Goal: Submit feedback/report problem: Submit feedback/report problem

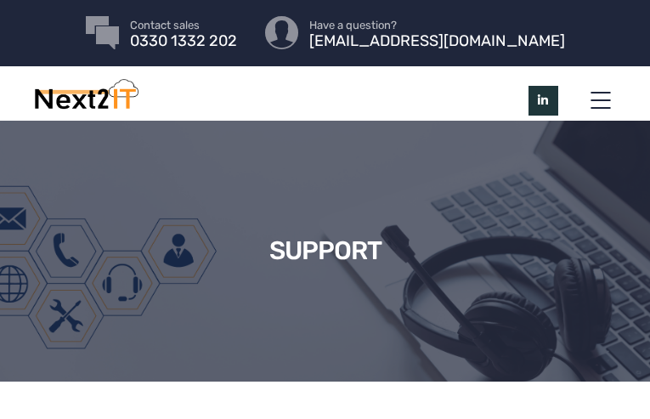
type input "N/A"
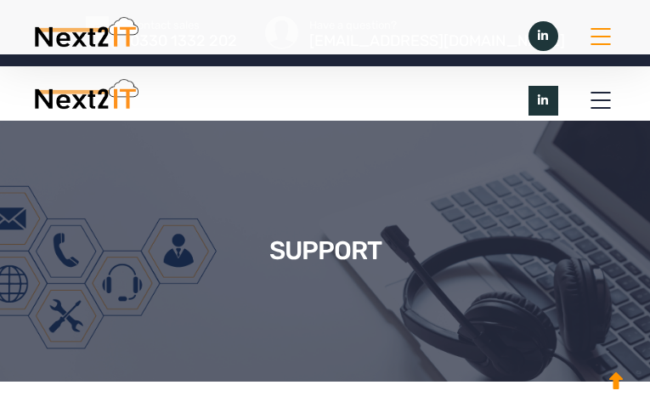
scroll to position [4323, 0]
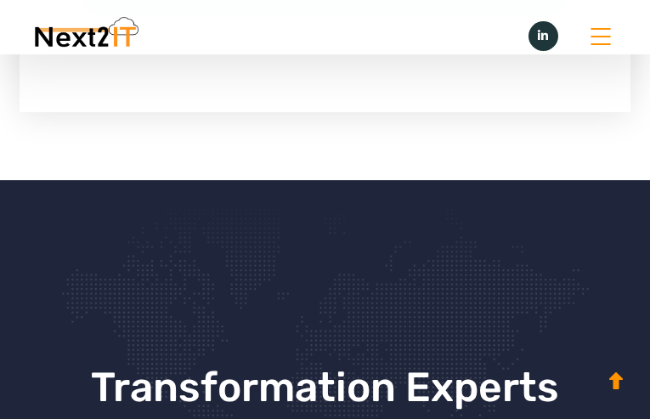
type input "[PERSON_NAME]"
type input "[PHONE_NUMBER]"
type input "[EMAIL_ADDRESS][DOMAIN_NAME]"
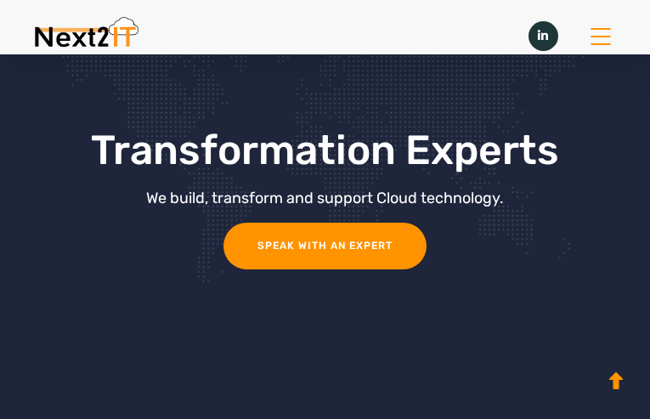
scroll to position [22, 0]
type textarea "Hi, "projects" caught my eye as possibly misspelled; thought you'd appreciate k…"
checkbox input "true"
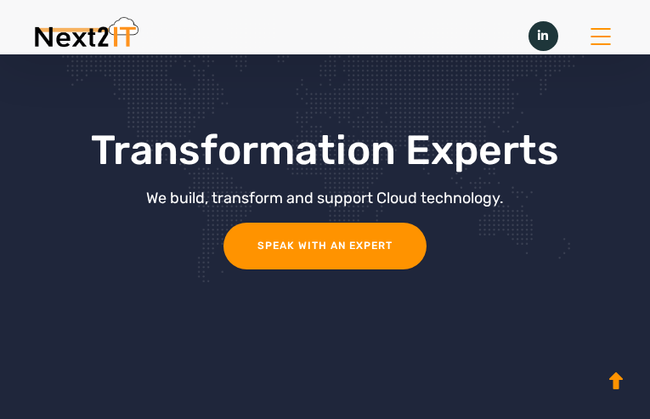
scroll to position [4323, 0]
